Goal: Information Seeking & Learning: Check status

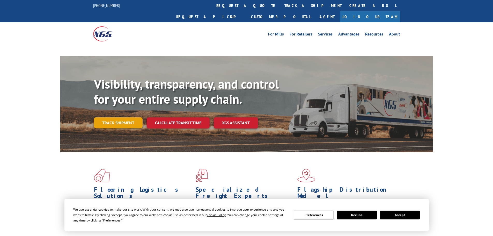
click at [139, 117] on link "Track shipment" at bounding box center [118, 122] width 49 height 11
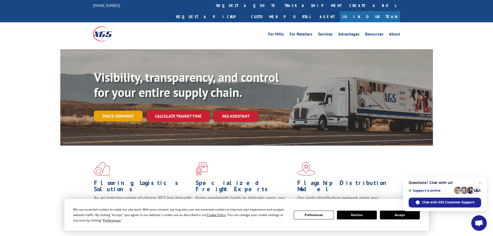
click at [135, 110] on link "Track shipment" at bounding box center [118, 115] width 49 height 11
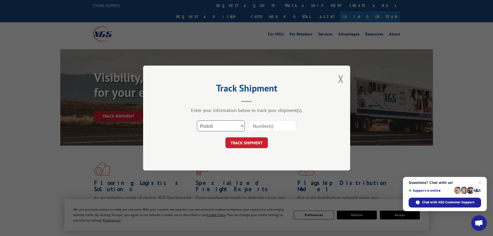
click at [223, 122] on select "Select category... Probill BOL PO" at bounding box center [221, 125] width 48 height 11
select select "bol"
click at [197, 120] on select "Select category... Probill BOL PO" at bounding box center [221, 125] width 48 height 11
click at [267, 124] on input at bounding box center [272, 125] width 48 height 11
paste input "16755771"
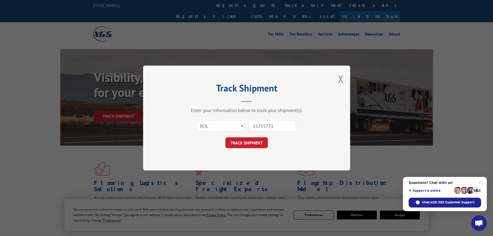
type input "16755771"
click at [225, 137] on button "TRACK SHIPMENT" at bounding box center [246, 142] width 42 height 11
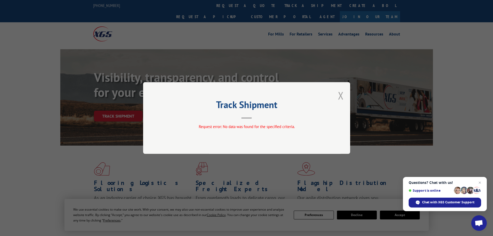
click at [341, 95] on button "Close modal" at bounding box center [341, 95] width 6 height 14
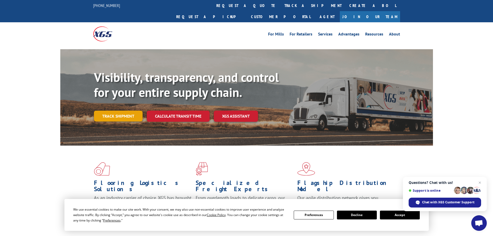
click at [114, 110] on link "Track shipment" at bounding box center [118, 115] width 49 height 11
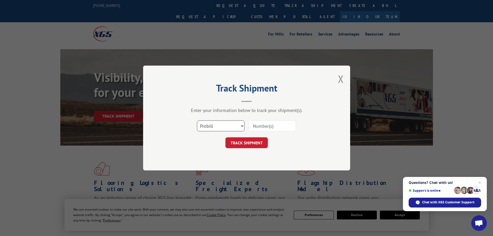
click at [227, 125] on select "Select category... Probill BOL PO" at bounding box center [221, 125] width 48 height 11
click at [265, 125] on input at bounding box center [272, 125] width 48 height 11
paste input "16755771"
type input "16755771"
click at [225, 137] on button "TRACK SHIPMENT" at bounding box center [246, 142] width 42 height 11
